Goal: Obtain resource: Download file/media

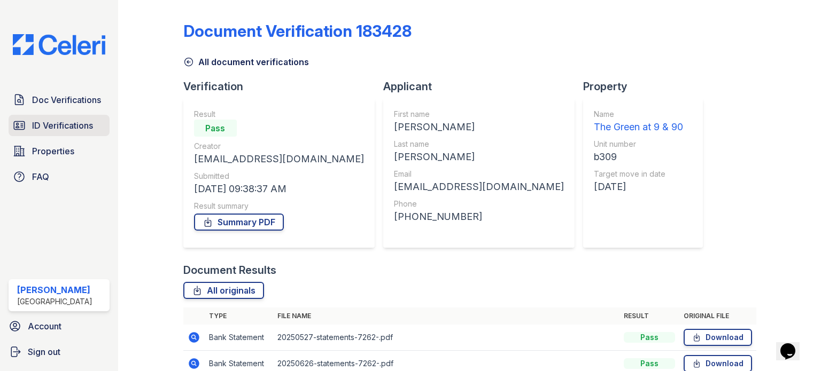
click at [71, 130] on span "ID Verifications" at bounding box center [62, 125] width 61 height 13
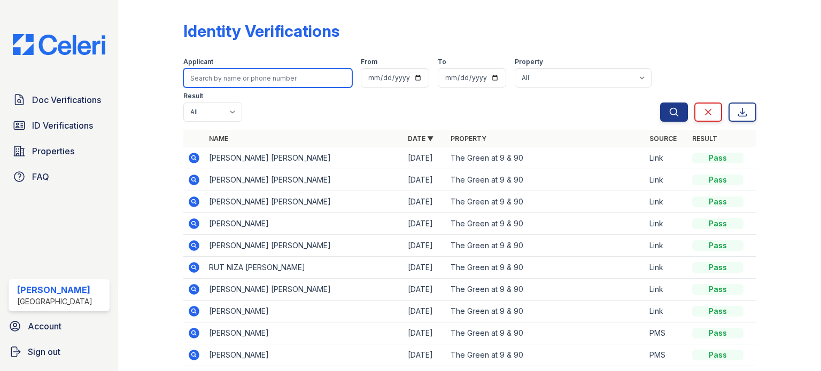
click at [243, 72] on input "search" at bounding box center [267, 77] width 169 height 19
type input "[PERSON_NAME]"
click at [660, 103] on button "Search" at bounding box center [674, 112] width 28 height 19
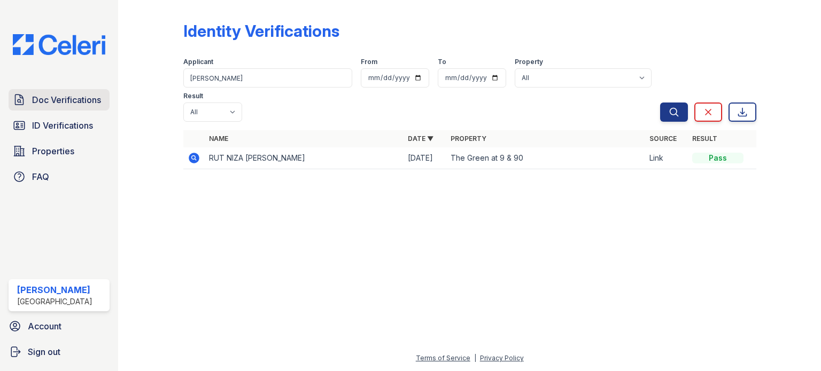
click at [58, 96] on span "Doc Verifications" at bounding box center [66, 100] width 69 height 13
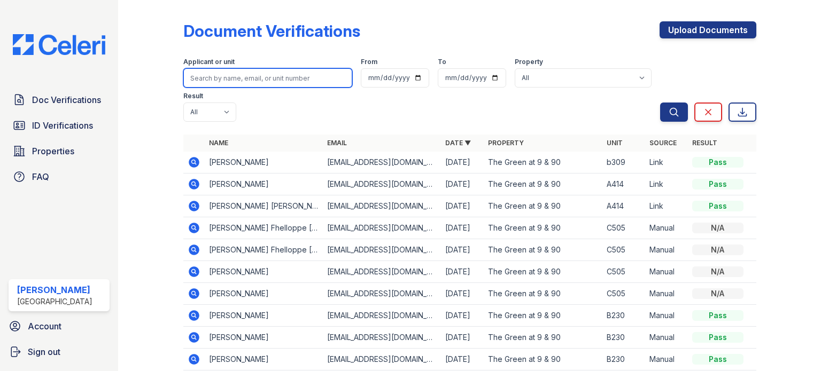
click at [236, 77] on input "search" at bounding box center [267, 77] width 169 height 19
type input "rut"
click at [660, 103] on button "Search" at bounding box center [674, 112] width 28 height 19
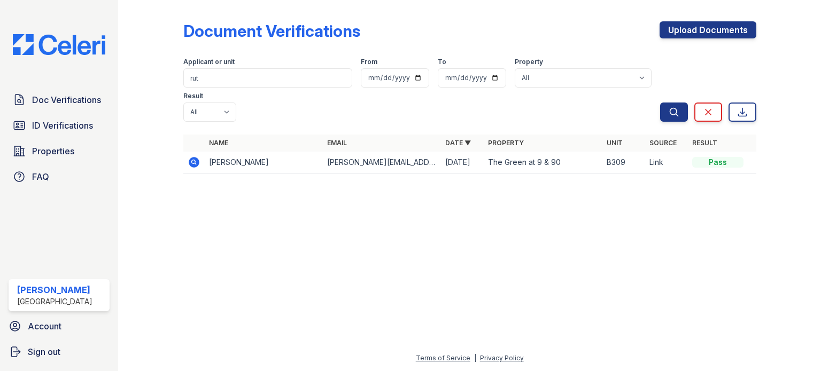
click at [360, 152] on td "[PERSON_NAME][EMAIL_ADDRESS][DOMAIN_NAME]" at bounding box center [382, 163] width 118 height 22
click at [192, 157] on icon at bounding box center [194, 162] width 11 height 11
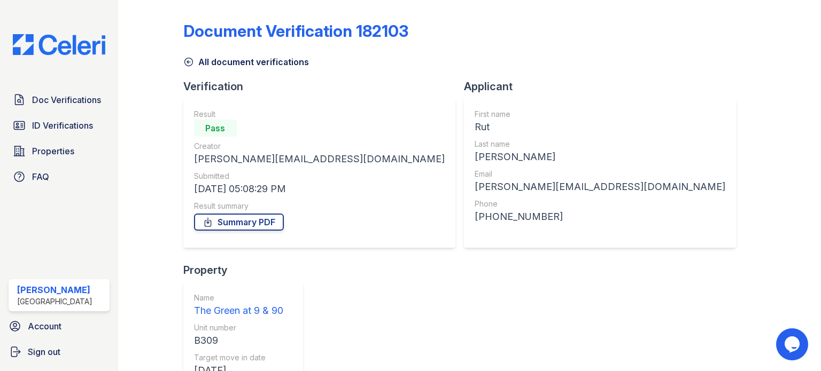
scroll to position [157, 0]
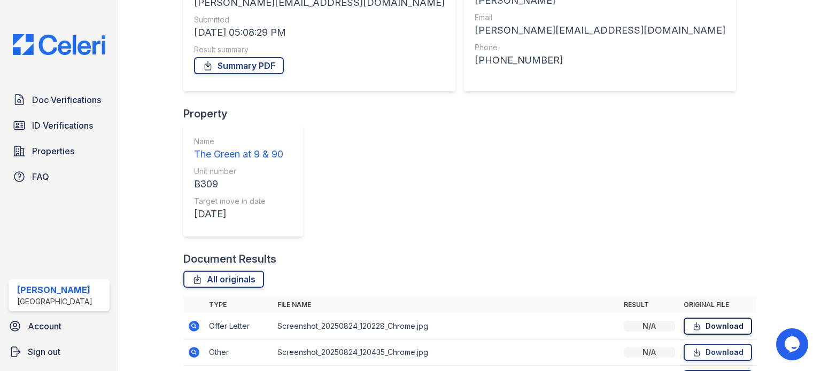
click at [721, 318] on link "Download" at bounding box center [717, 326] width 68 height 17
click at [706, 344] on link "Download" at bounding box center [717, 352] width 68 height 17
click at [79, 102] on span "Doc Verifications" at bounding box center [66, 100] width 69 height 13
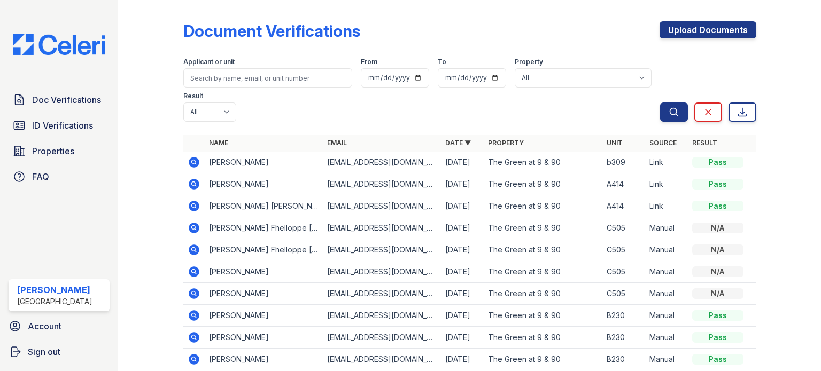
click at [193, 162] on icon at bounding box center [194, 162] width 13 height 13
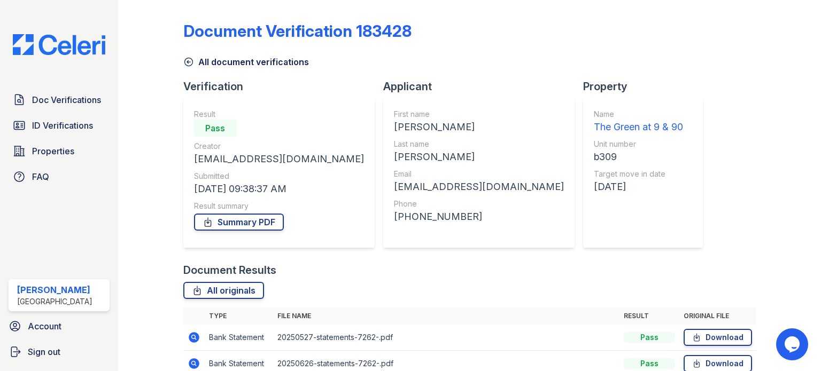
scroll to position [209, 0]
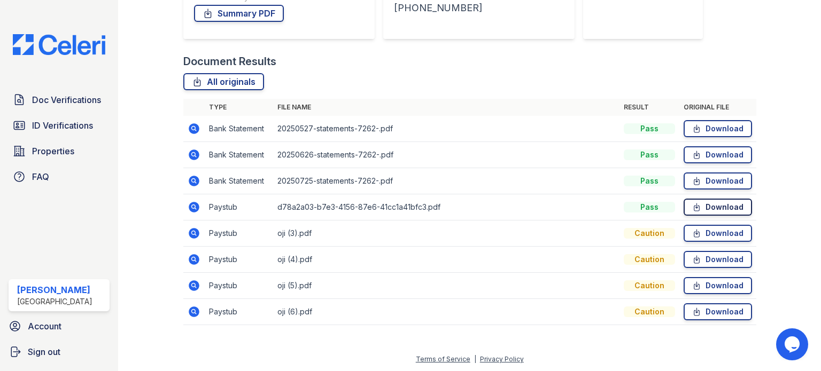
click at [706, 209] on link "Download" at bounding box center [717, 207] width 68 height 17
click at [723, 235] on link "Download" at bounding box center [717, 233] width 68 height 17
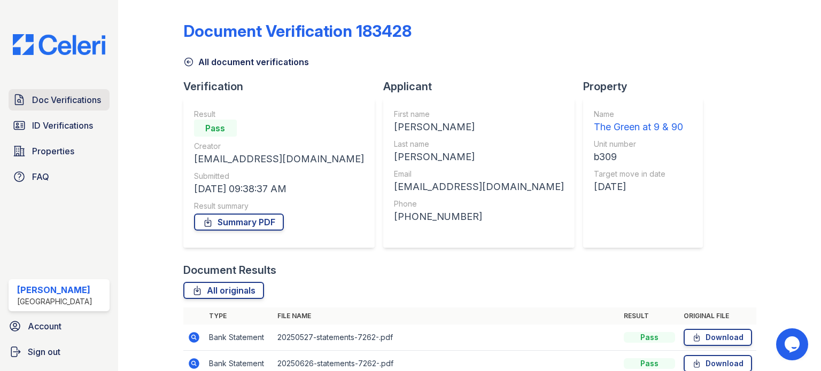
click at [72, 104] on span "Doc Verifications" at bounding box center [66, 100] width 69 height 13
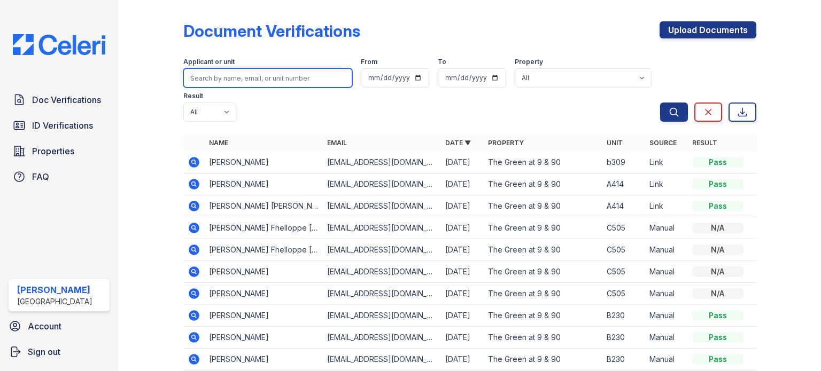
click at [232, 70] on input "search" at bounding box center [267, 77] width 169 height 19
type input "jaime"
click at [660, 103] on button "Search" at bounding box center [674, 112] width 28 height 19
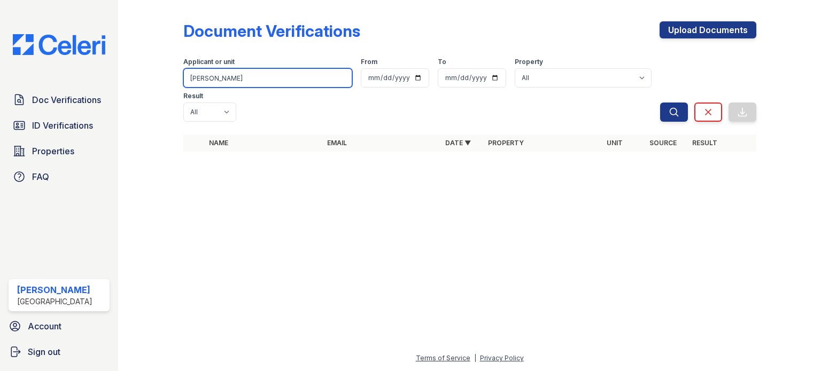
drag, startPoint x: 222, startPoint y: 80, endPoint x: 186, endPoint y: 82, distance: 36.4
click at [185, 82] on input "jaime" at bounding box center [267, 77] width 169 height 19
type input "nor"
click at [660, 103] on button "Search" at bounding box center [674, 112] width 28 height 19
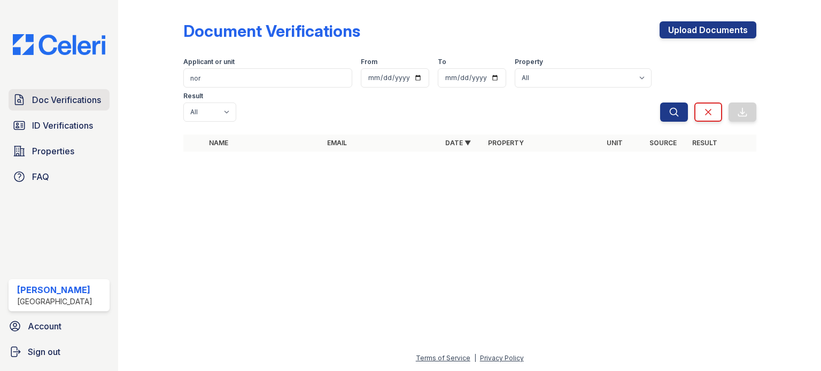
click at [46, 95] on span "Doc Verifications" at bounding box center [66, 100] width 69 height 13
